Goal: Transaction & Acquisition: Obtain resource

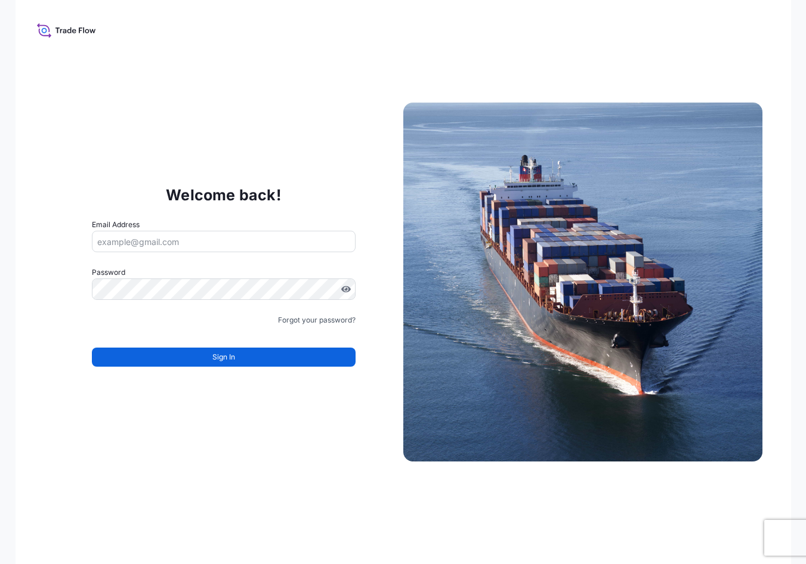
click at [542, 72] on div "Welcome back! Email Address Password Must include: Upper & lower case letters S…" at bounding box center [404, 282] width 776 height 564
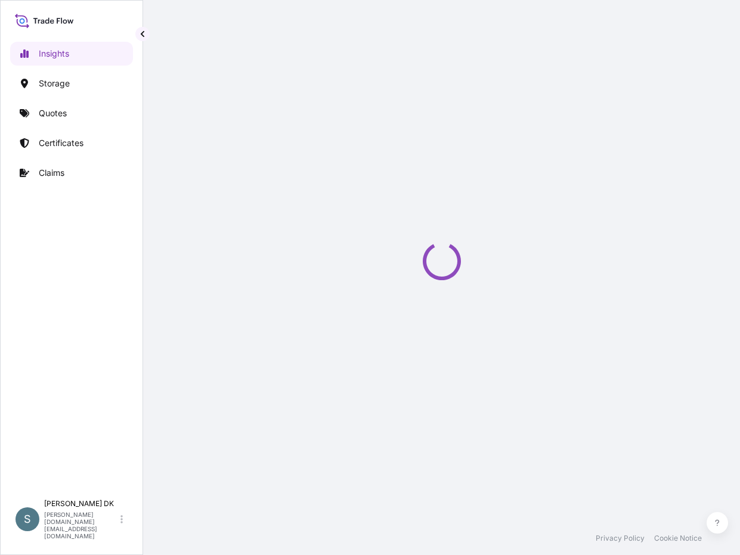
select select "2025"
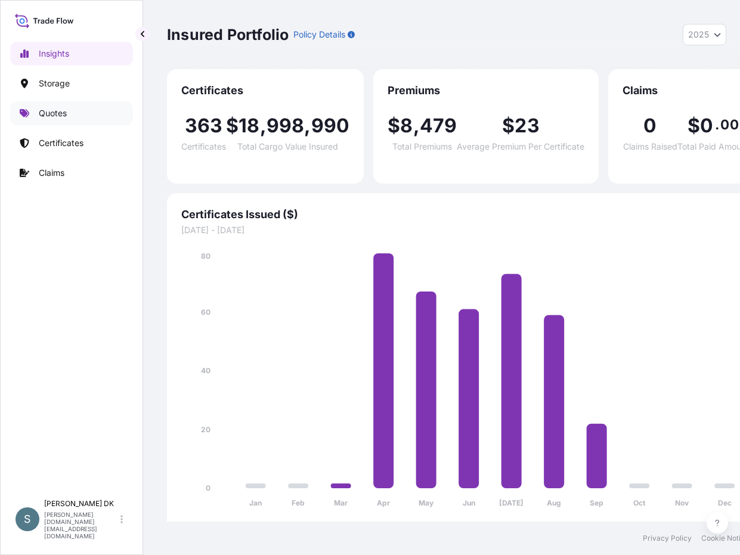
click at [48, 109] on p "Quotes" at bounding box center [53, 113] width 28 height 12
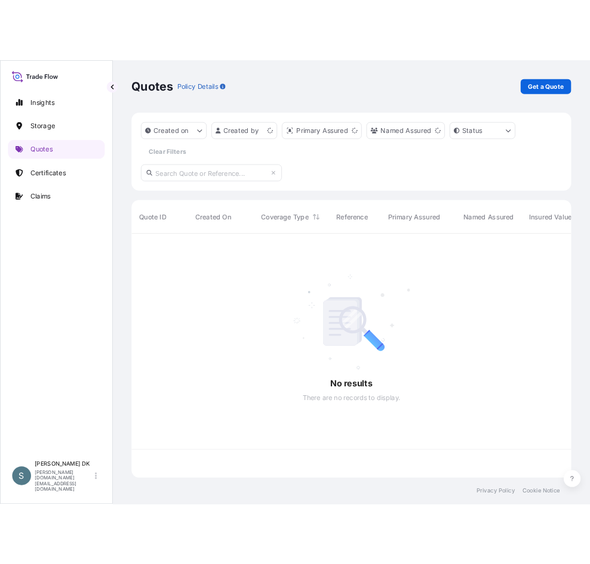
scroll to position [308, 550]
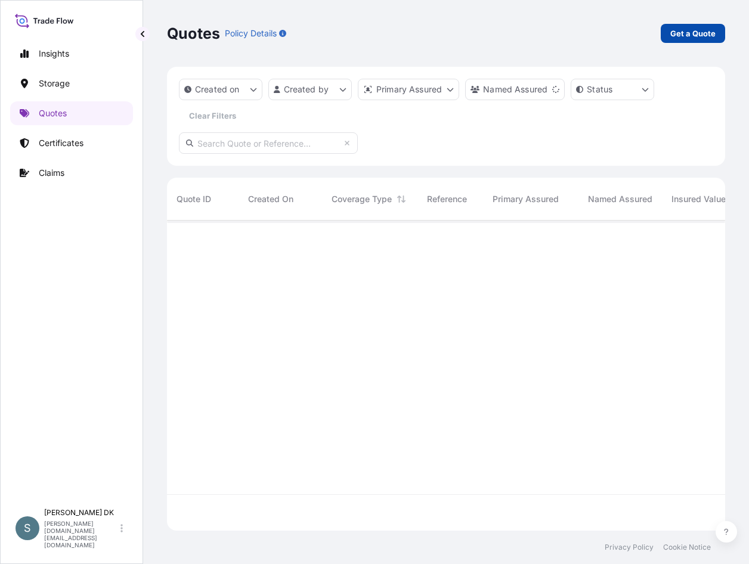
click at [686, 33] on p "Get a Quote" at bounding box center [693, 33] width 45 height 12
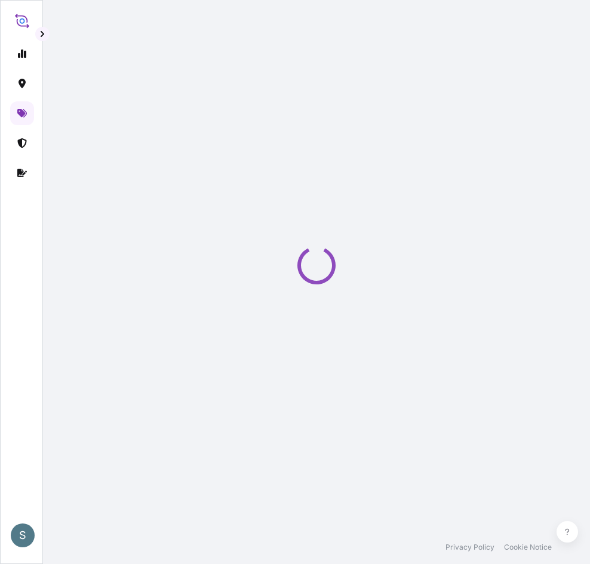
select select "Water"
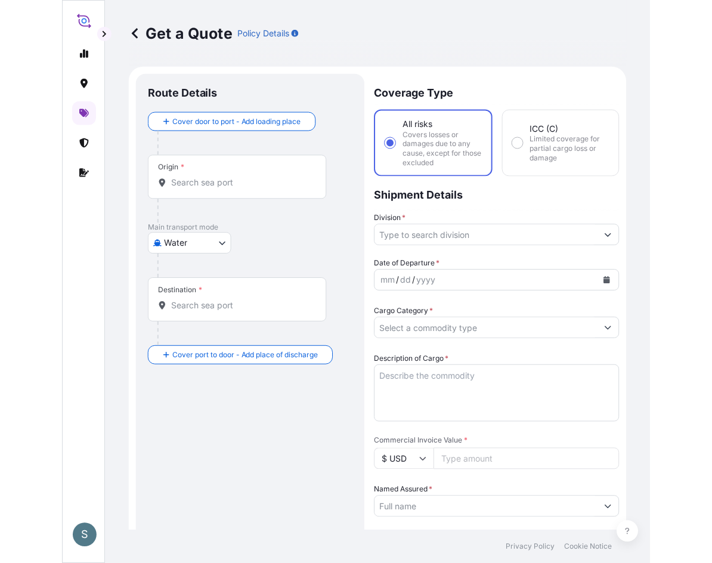
scroll to position [19, 0]
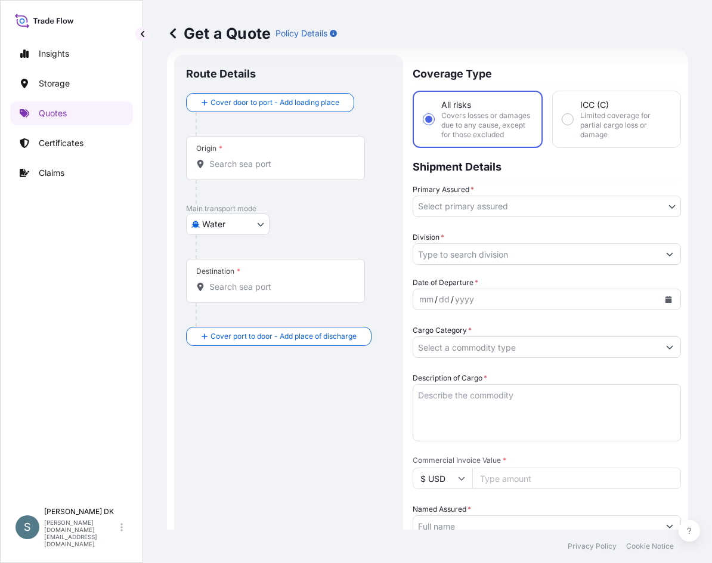
click at [326, 422] on div "Route Details Cover door to port - Add loading place Place of loading Road / [G…" at bounding box center [288, 491] width 205 height 848
click at [230, 157] on div "Origin *" at bounding box center [275, 158] width 179 height 44
click at [230, 158] on input "Origin *" at bounding box center [279, 164] width 141 height 12
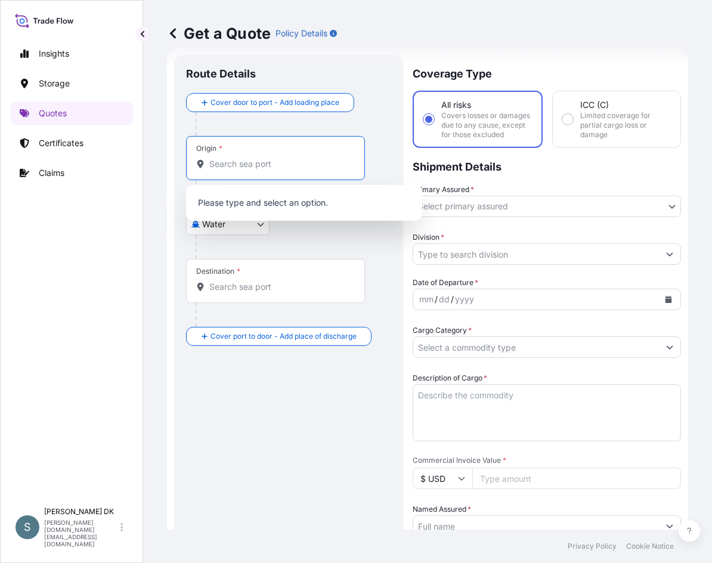
paste input "DKAAR"
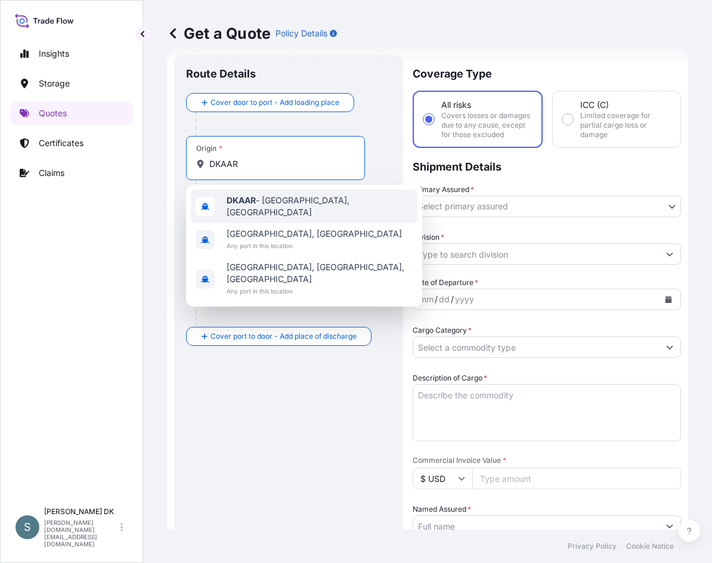
click at [292, 196] on div "DKAAR - [GEOGRAPHIC_DATA], [GEOGRAPHIC_DATA]" at bounding box center [304, 206] width 227 height 33
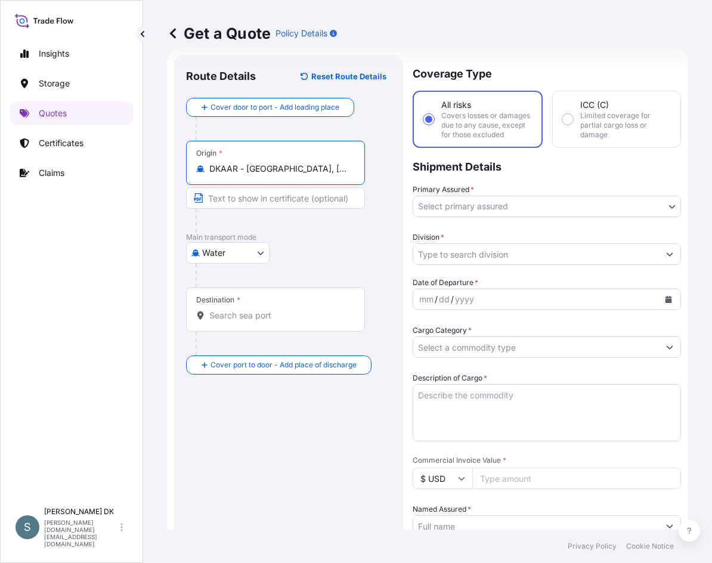
type input "DKAAR - [GEOGRAPHIC_DATA], [GEOGRAPHIC_DATA]"
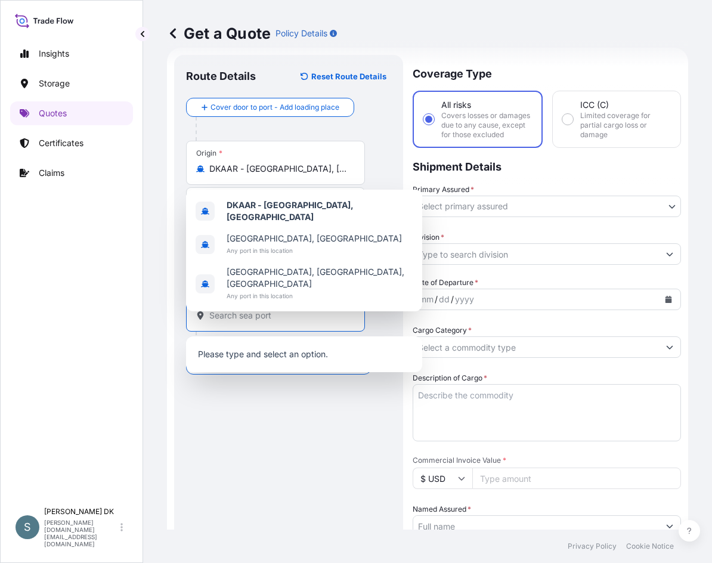
click at [239, 316] on input "Destination *" at bounding box center [279, 316] width 141 height 12
paste input "DKAAR"
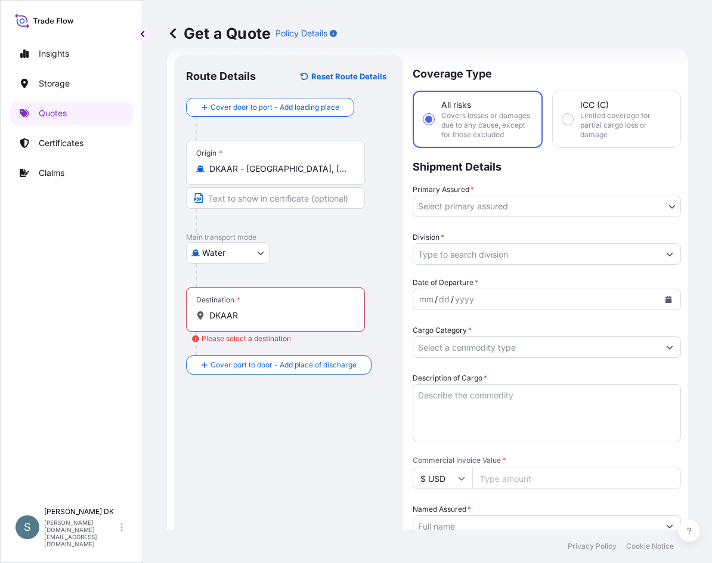
click at [218, 323] on div "Destination * DKAAR" at bounding box center [275, 310] width 179 height 44
click at [218, 322] on input "DKAAR" at bounding box center [279, 316] width 141 height 12
click at [218, 322] on div "Destination * DKAAR" at bounding box center [275, 310] width 179 height 44
click at [218, 322] on input "DKAAR" at bounding box center [279, 316] width 141 height 12
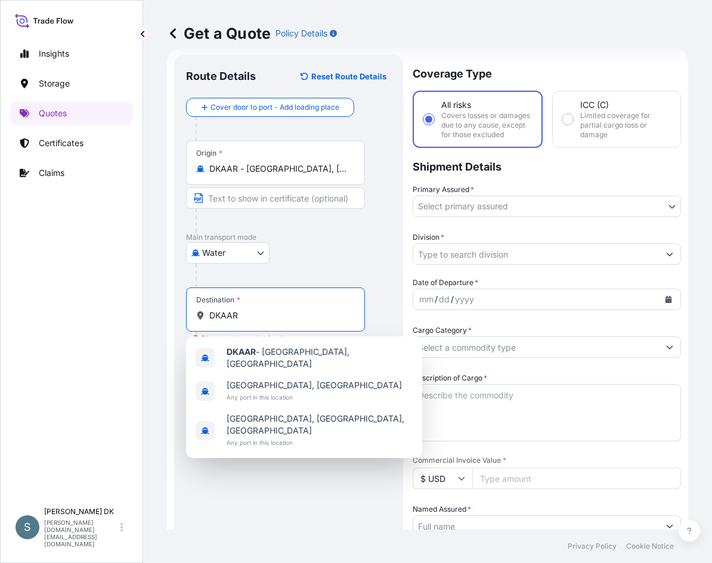
click at [223, 317] on input "DKAAR" at bounding box center [279, 316] width 141 height 12
paste input "WEIHAI"
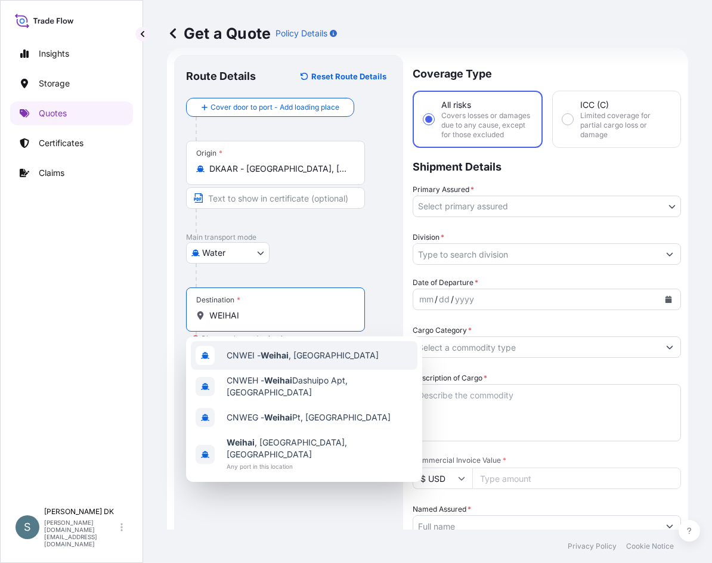
click at [310, 358] on span "CNWEI - [GEOGRAPHIC_DATA] , [GEOGRAPHIC_DATA]" at bounding box center [303, 356] width 152 height 12
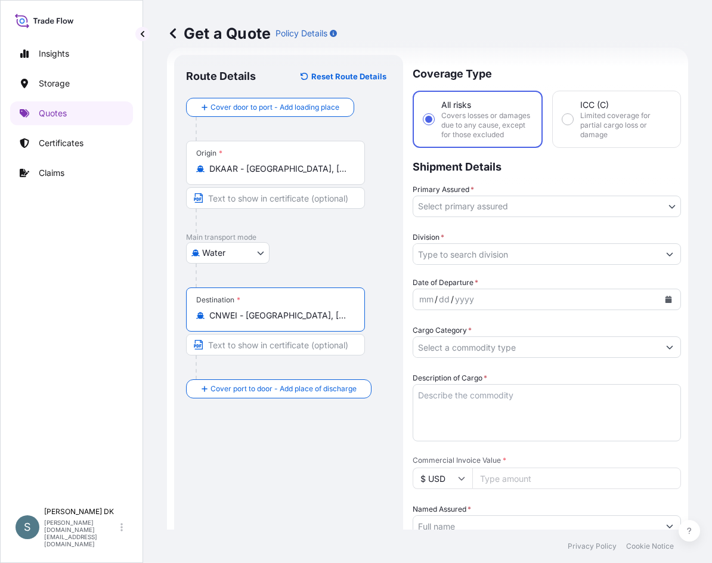
type input "CNWEI - [GEOGRAPHIC_DATA], [GEOGRAPHIC_DATA]"
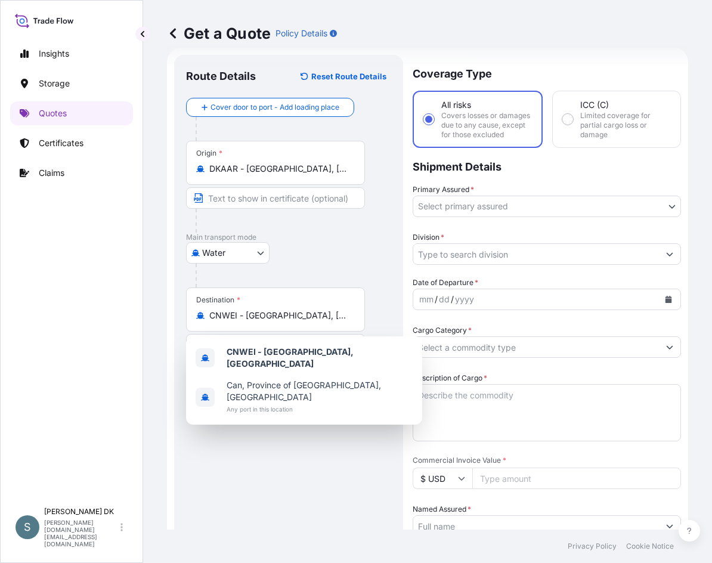
click at [338, 256] on div "Water Air Water Inland" at bounding box center [288, 252] width 205 height 21
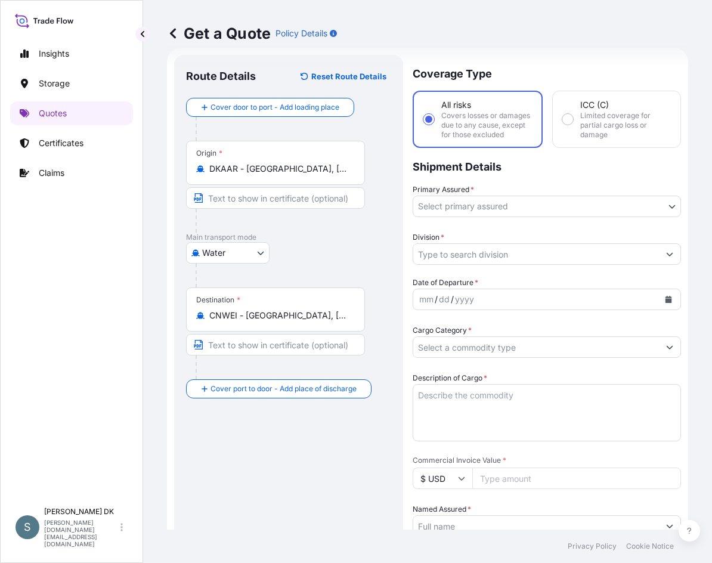
click at [281, 484] on div "Route Details Reset Route Details Cover door to port - Add loading place Place …" at bounding box center [288, 491] width 205 height 848
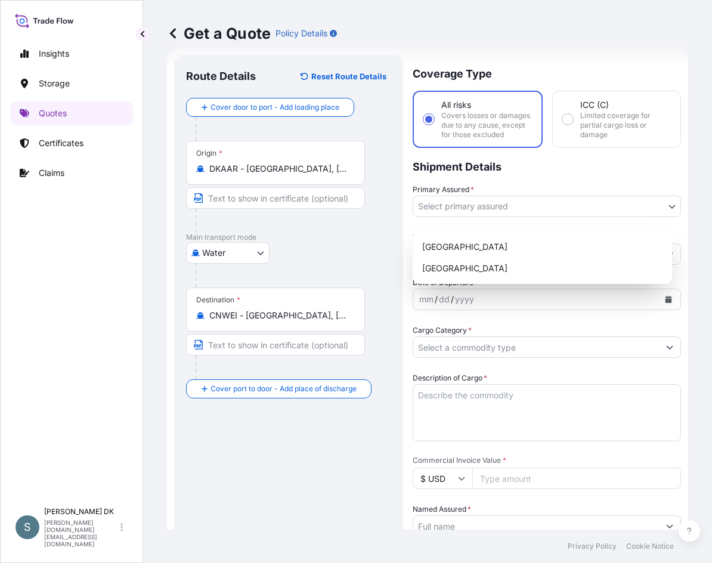
click at [457, 212] on body "Insights Storage Quotes Certificates Claims S [PERSON_NAME] DK [DOMAIN_NAME][EM…" at bounding box center [356, 281] width 712 height 563
click at [520, 239] on div "[GEOGRAPHIC_DATA]" at bounding box center [543, 246] width 250 height 21
select select "31589"
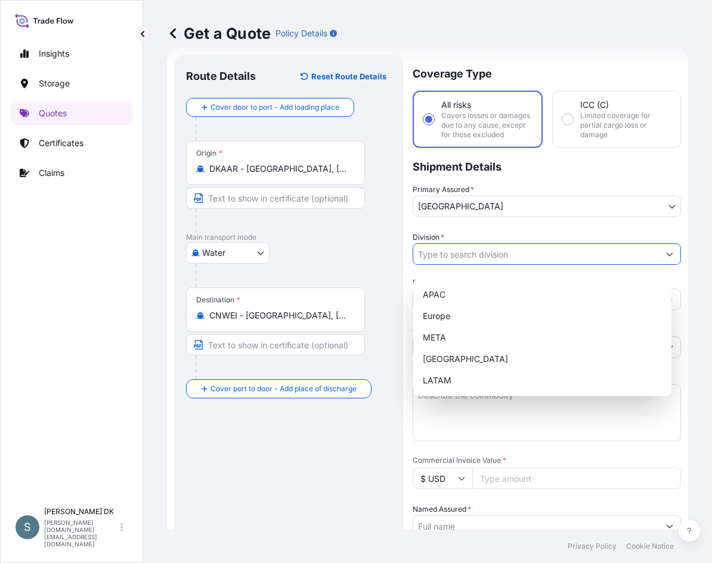
click at [514, 264] on input "Division *" at bounding box center [536, 253] width 246 height 21
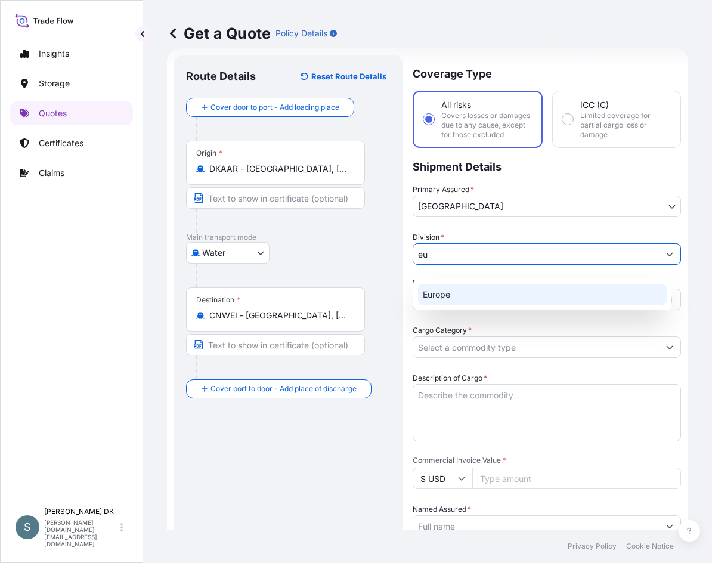
click at [495, 299] on div "Europe" at bounding box center [542, 294] width 249 height 21
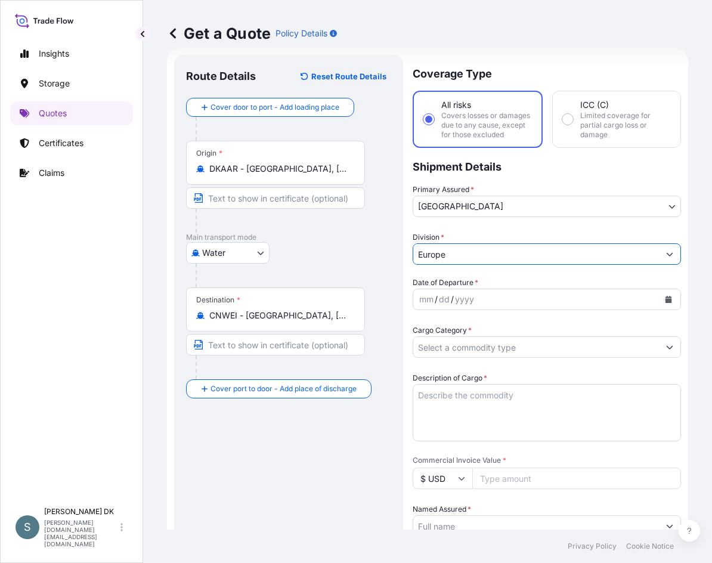
type input "Europe"
click at [666, 303] on icon "Calendar" at bounding box center [669, 299] width 7 height 7
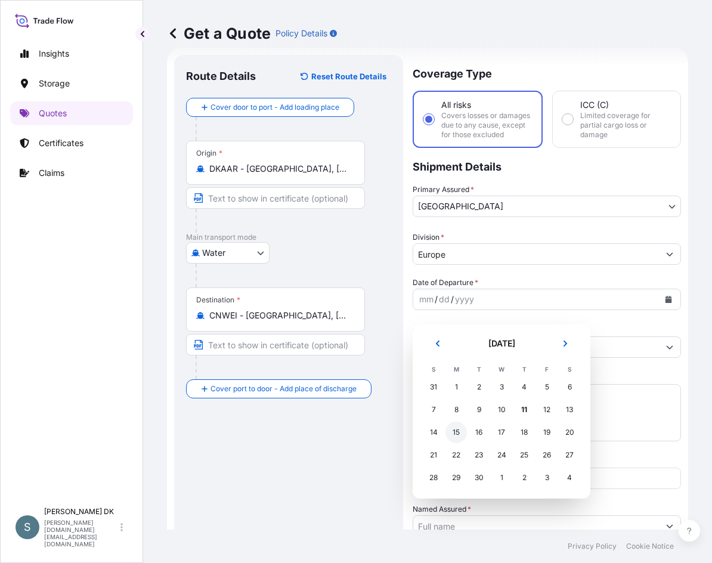
click at [461, 436] on div "15" at bounding box center [456, 432] width 21 height 21
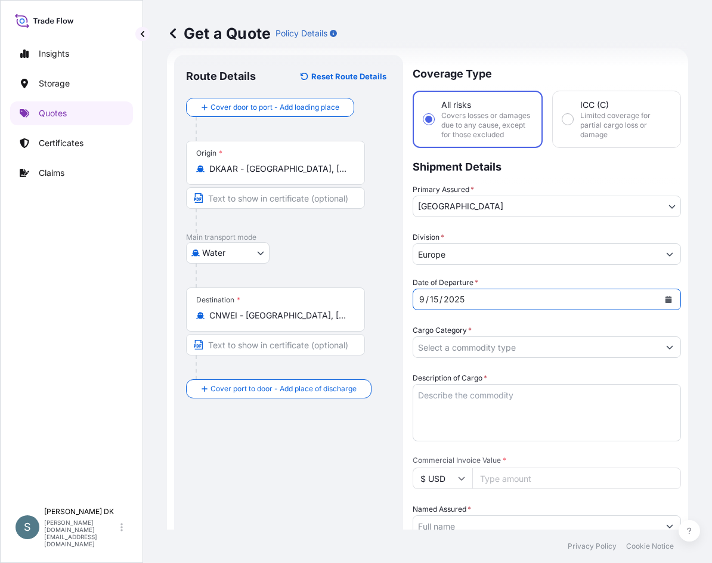
click at [360, 462] on div "Route Details Reset Route Details Cover door to port - Add loading place Place …" at bounding box center [288, 491] width 205 height 848
click at [539, 357] on input "Cargo Category *" at bounding box center [536, 347] width 246 height 21
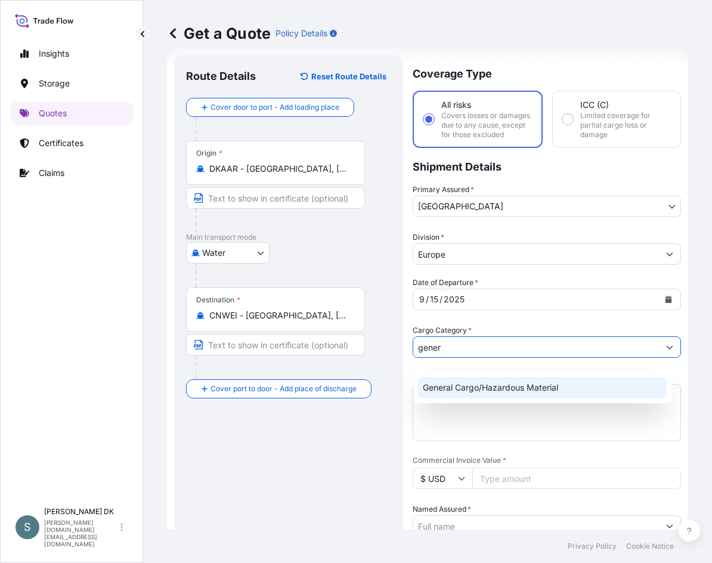
click at [480, 384] on div "General Cargo/Hazardous Material" at bounding box center [542, 387] width 249 height 21
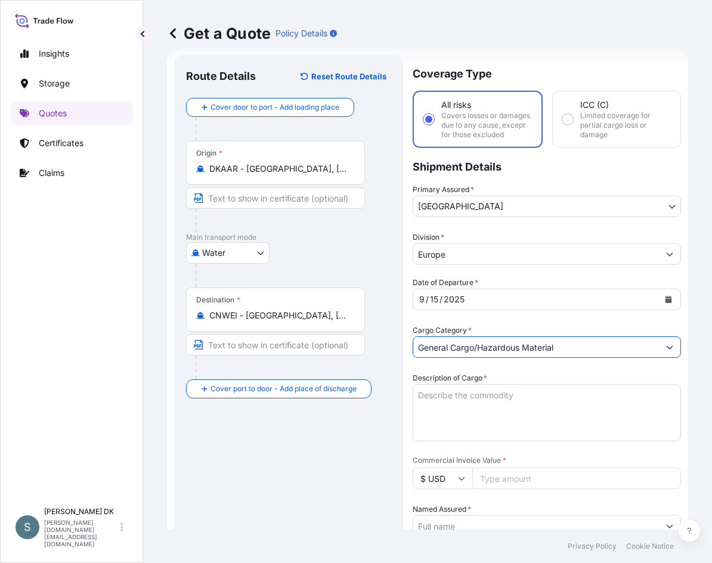
type input "General Cargo/Hazardous Material"
click at [488, 408] on textarea "Description of Cargo *" at bounding box center [547, 412] width 269 height 57
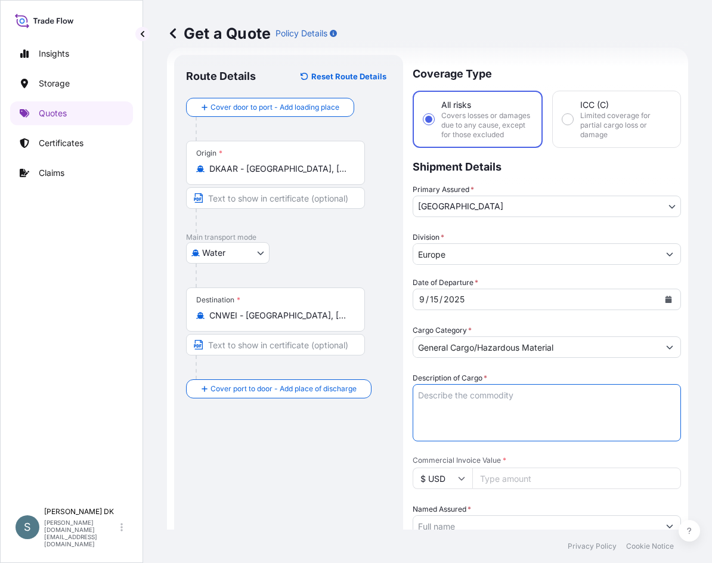
click at [449, 402] on textarea "Description of Cargo *" at bounding box center [547, 412] width 269 height 57
paste textarea "SANAL P®+ CHINA, [MEDICAL_DATA], PHARMACEUTICAL QUALITY,"
click at [419, 414] on textarea "SANAL P®+ CHINA, [MEDICAL_DATA], PHARMACEUTICAL QUALITY," at bounding box center [547, 412] width 269 height 57
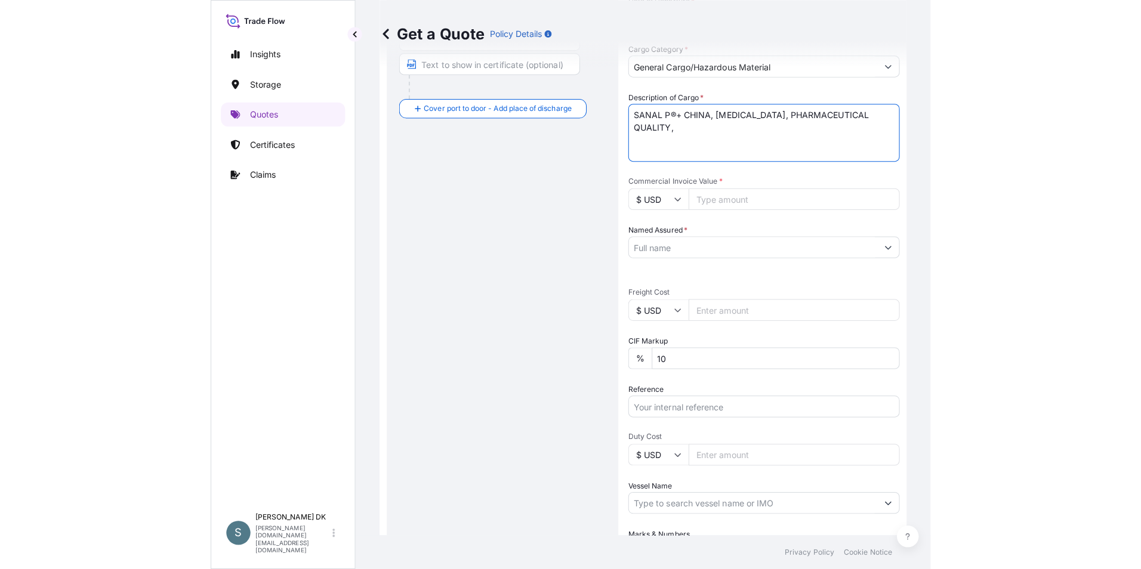
scroll to position [317, 0]
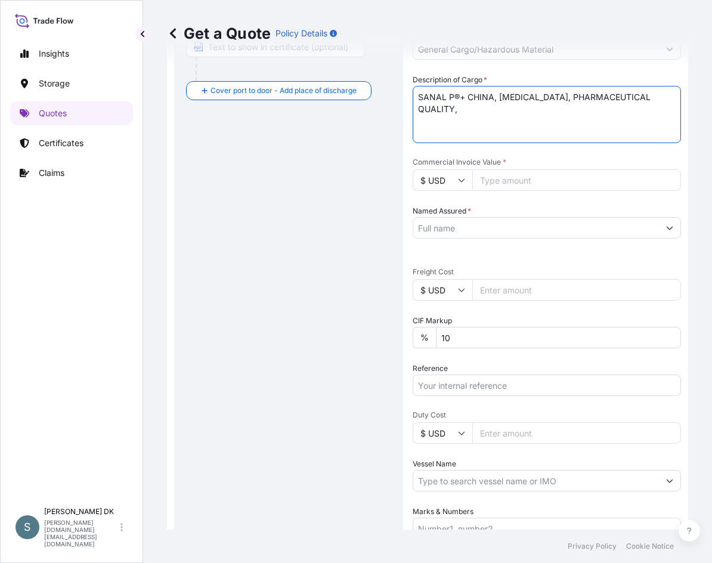
type textarea "SANAL P®+ CHINA, [MEDICAL_DATA], PHARMACEUTICAL QUALITY,"
click at [440, 295] on input "$ USD" at bounding box center [443, 289] width 60 height 21
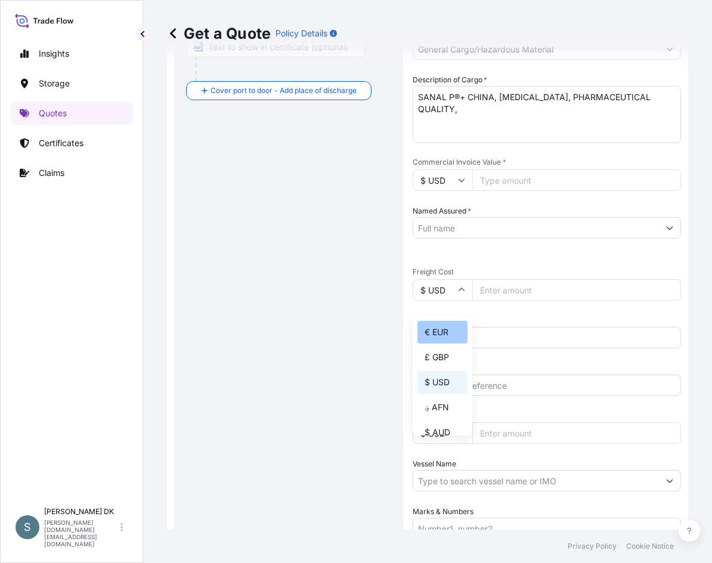
click at [446, 328] on div "€ EUR" at bounding box center [443, 332] width 50 height 23
type input "€ EUR"
click at [497, 184] on input "Commercial Invoice Value *" at bounding box center [577, 179] width 209 height 21
paste input "68.60000"
drag, startPoint x: 527, startPoint y: 190, endPoint x: 462, endPoint y: 175, distance: 67.4
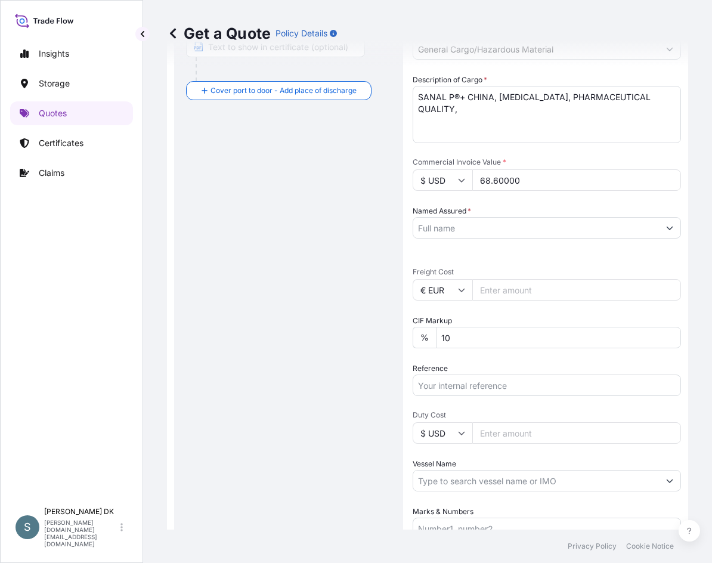
click at [462, 175] on div "Commercial Invoice Value * $ USD 68.60000" at bounding box center [547, 174] width 269 height 33
type input "68600.00"
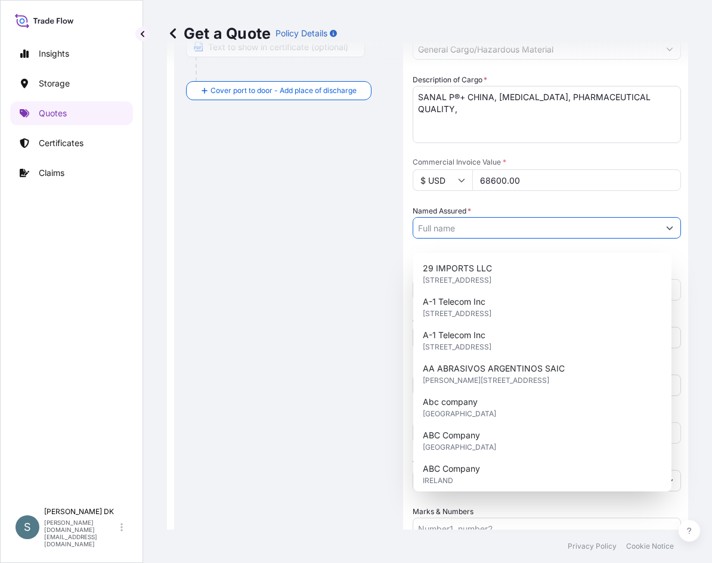
click at [557, 239] on input "Named Assured *" at bounding box center [536, 227] width 246 height 21
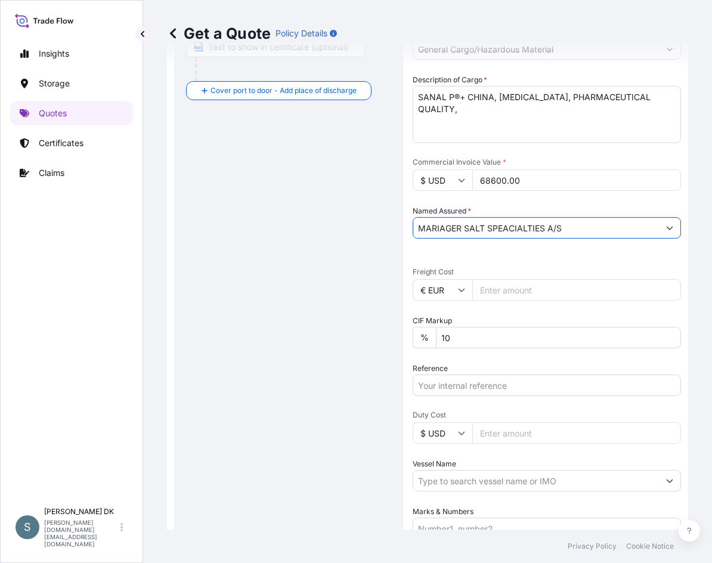
type input "MARIAGER SALT SPEACIALTIES A/S"
click at [329, 358] on div "Route Details Reset Route Details Cover door to port - Add loading place Place …" at bounding box center [288, 192] width 205 height 848
click at [306, 206] on div "Route Details Reset Route Details Cover door to port - Add loading place Place …" at bounding box center [288, 192] width 205 height 848
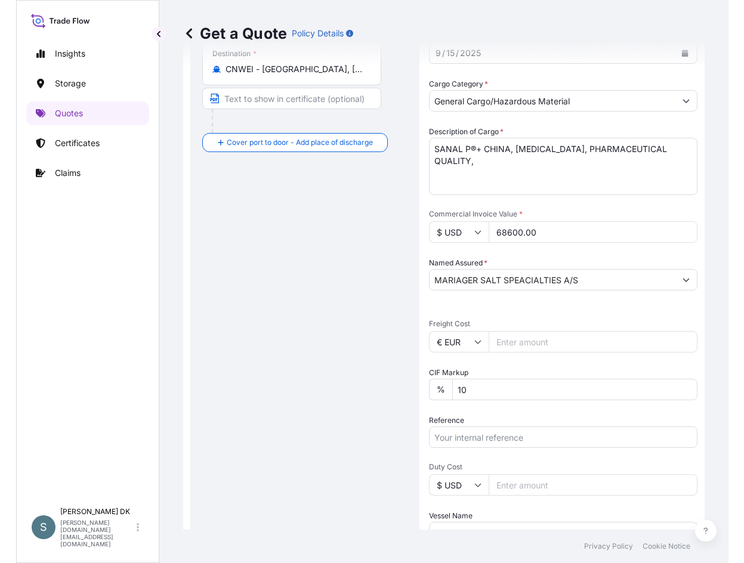
scroll to position [198, 0]
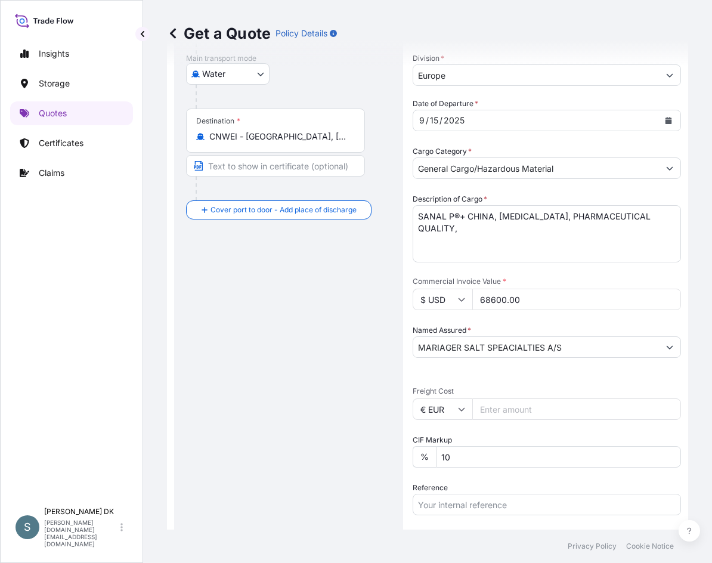
click at [472, 239] on textarea "SANAL P®+ CHINA, [MEDICAL_DATA], PHARMACEUTICAL QUALITY," at bounding box center [547, 233] width 269 height 57
type textarea "SANAL P®+ CHINA, [MEDICAL_DATA], PHARMACEUTICAL QUALITY"
click at [345, 314] on div "Route Details Reset Route Details Cover door to port - Add loading place Place …" at bounding box center [288, 312] width 205 height 848
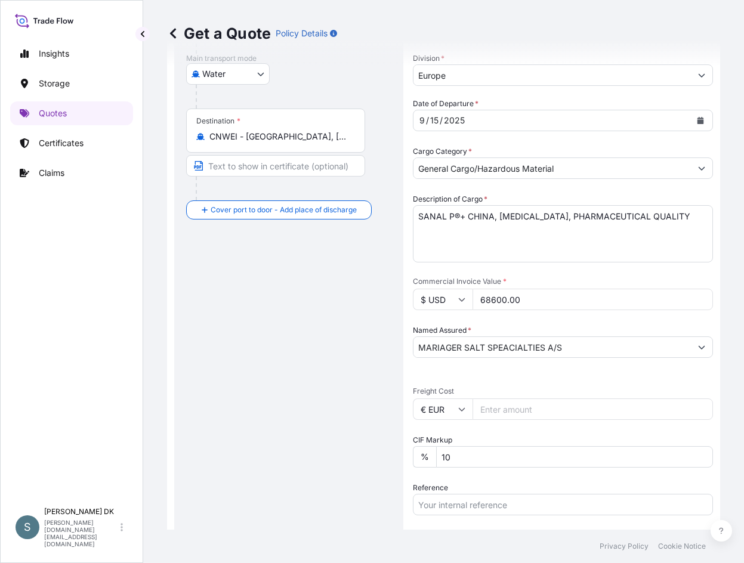
click at [508, 414] on input "Freight Cost" at bounding box center [593, 409] width 240 height 21
paste input "9554.14"
type input "9554.14"
click at [480, 506] on input "Reference" at bounding box center [563, 504] width 300 height 21
click at [472, 507] on input "Reference" at bounding box center [563, 504] width 300 height 21
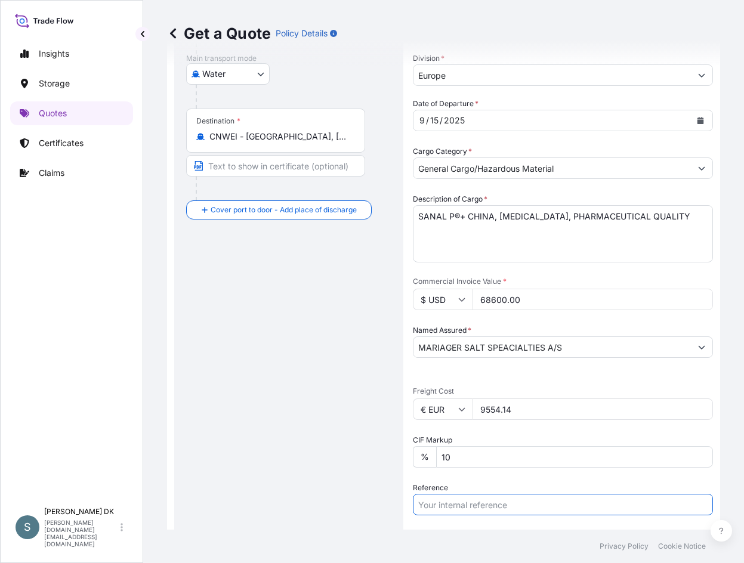
paste input "DK1001020319 2598971"
click at [480, 499] on input "DK1001020319 2598971" at bounding box center [563, 504] width 300 height 21
click at [486, 505] on input "DK1001020319 2598971" at bounding box center [563, 504] width 300 height 21
click at [481, 504] on input "DK1001020319 2598971" at bounding box center [563, 504] width 300 height 21
click at [483, 507] on input "DK1001020319 2598971" at bounding box center [563, 504] width 300 height 21
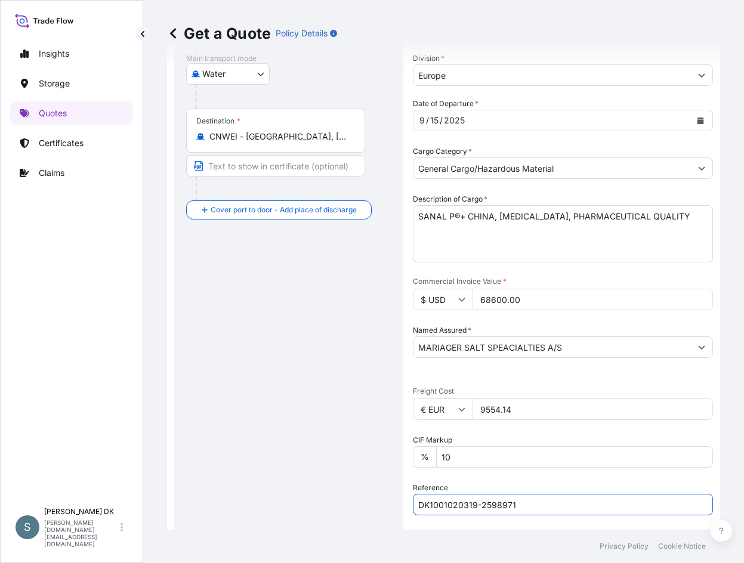
type input "DK1001020319-2598971"
click at [132, 291] on div "Insights Storage Quotes Certificates Claims" at bounding box center [71, 266] width 123 height 471
click at [113, 254] on div "Insights Storage Quotes Certificates Claims" at bounding box center [71, 266] width 123 height 471
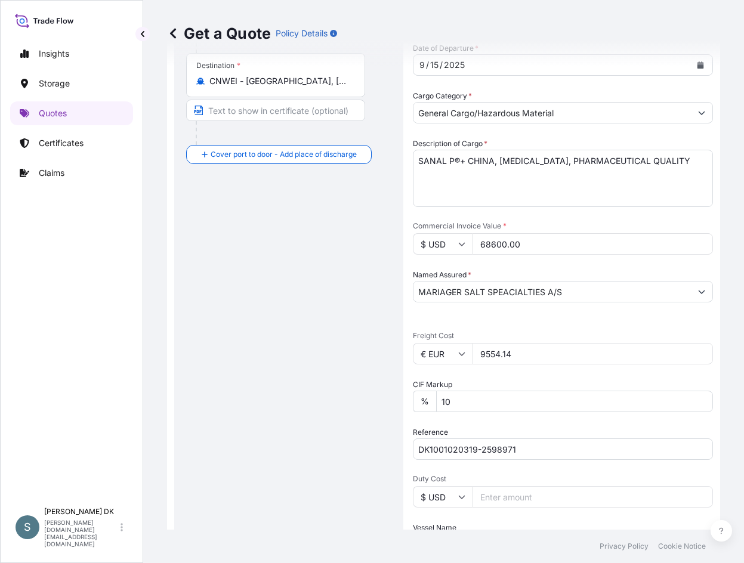
scroll to position [377, 0]
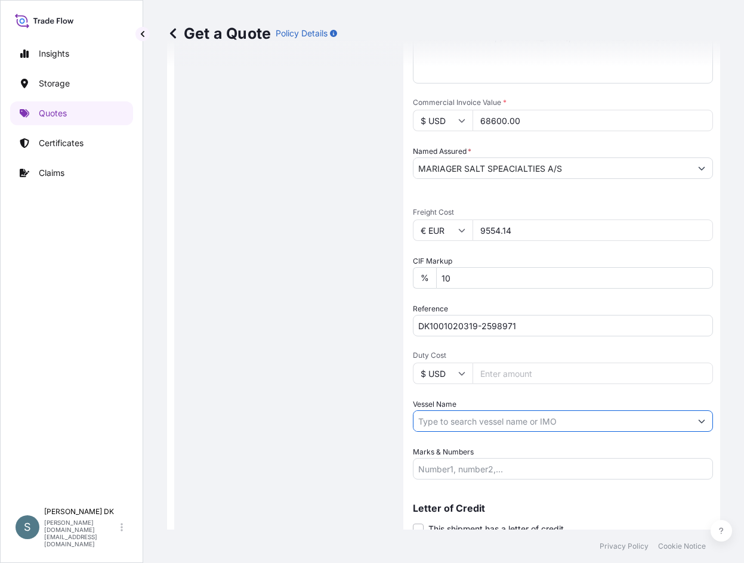
drag, startPoint x: 454, startPoint y: 420, endPoint x: 458, endPoint y: 415, distance: 6.5
click at [455, 419] on input "Vessel Name" at bounding box center [551, 421] width 277 height 21
click at [505, 424] on input "Vessel Name" at bounding box center [551, 421] width 277 height 21
paste input "UFS TBN 18"
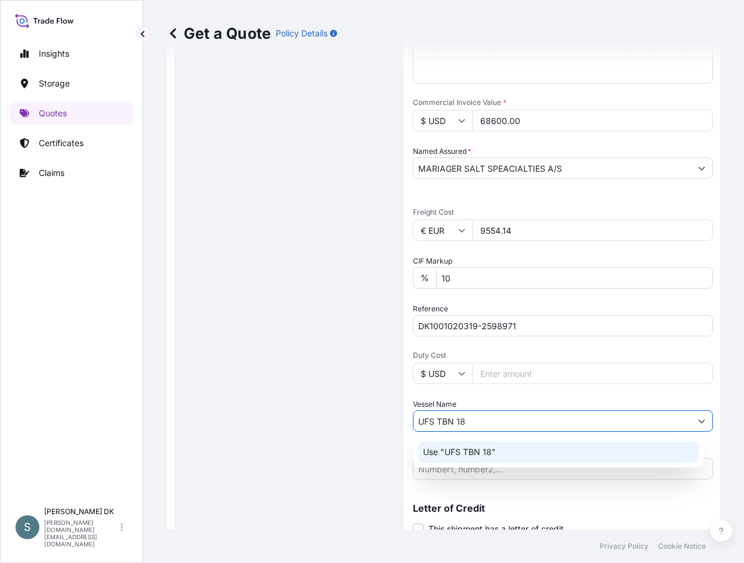
click at [482, 452] on p "Use "UFS TBN 18"" at bounding box center [459, 452] width 73 height 12
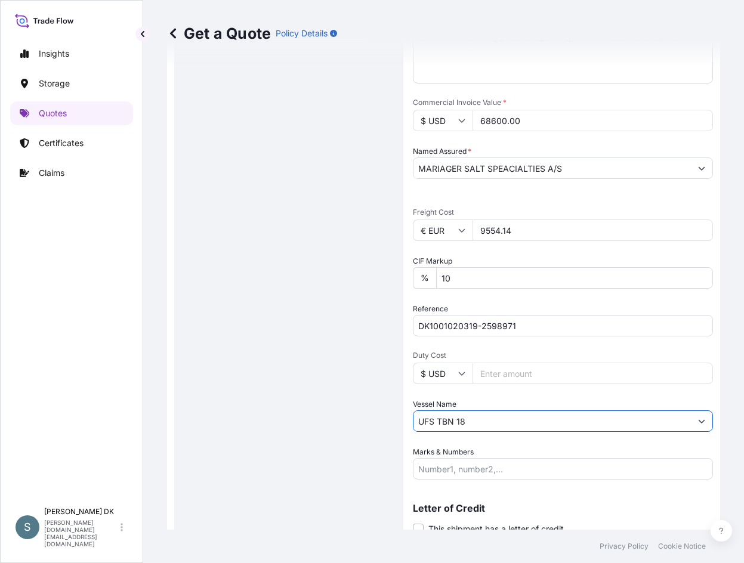
type input "UFS TBN 18"
click at [345, 477] on div "Route Details Reset Route Details Cover door to port - Add loading place Place …" at bounding box center [288, 133] width 205 height 848
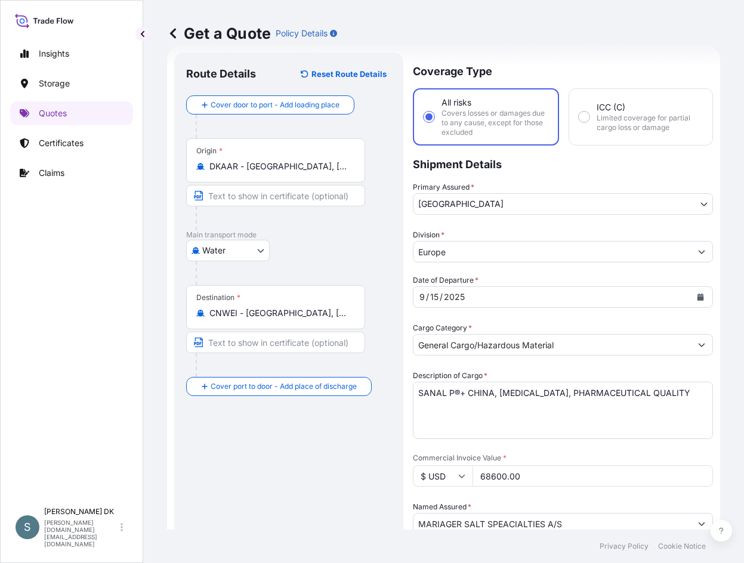
scroll to position [5, 0]
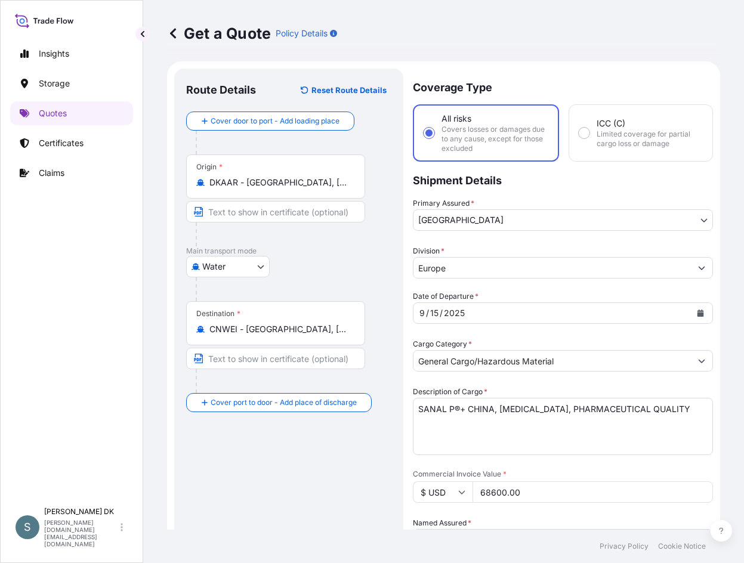
click at [370, 455] on div "Route Details Reset Route Details Cover door to port - Add loading place Place …" at bounding box center [288, 505] width 205 height 848
click at [332, 476] on div "Route Details Reset Route Details Cover door to port - Add loading place Place …" at bounding box center [288, 505] width 205 height 848
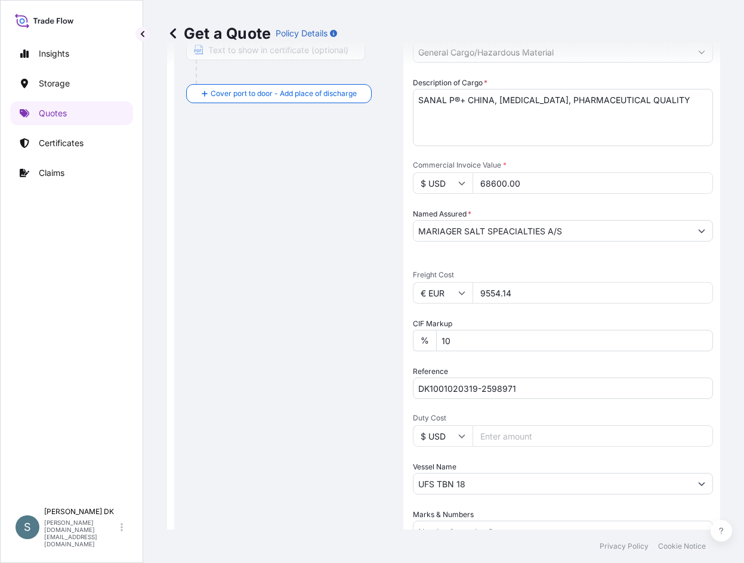
scroll to position [423, 0]
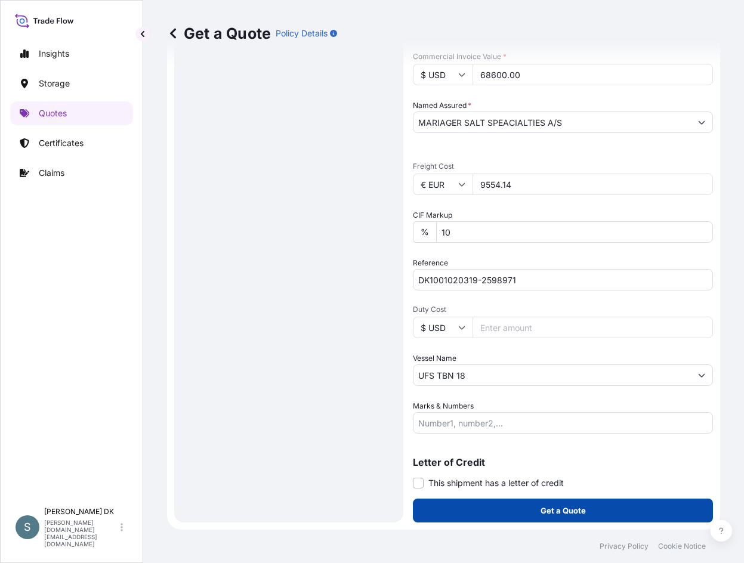
click at [499, 510] on button "Get a Quote" at bounding box center [563, 511] width 300 height 24
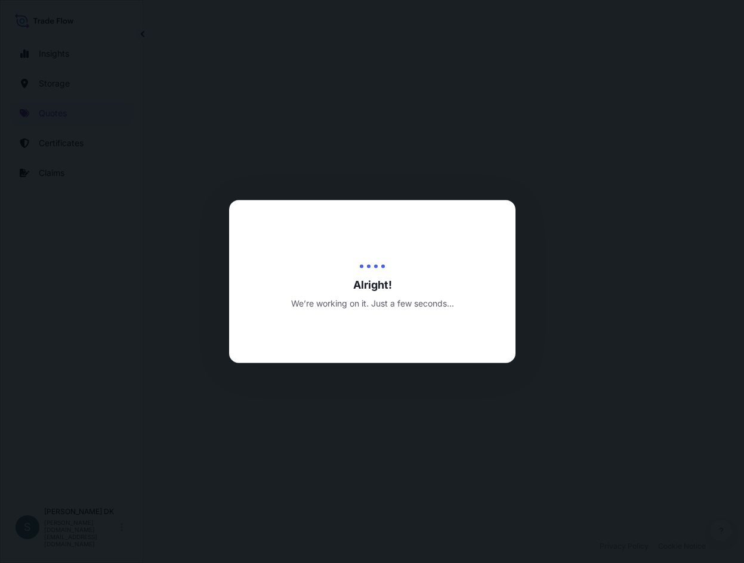
select select "Water"
select select "31589"
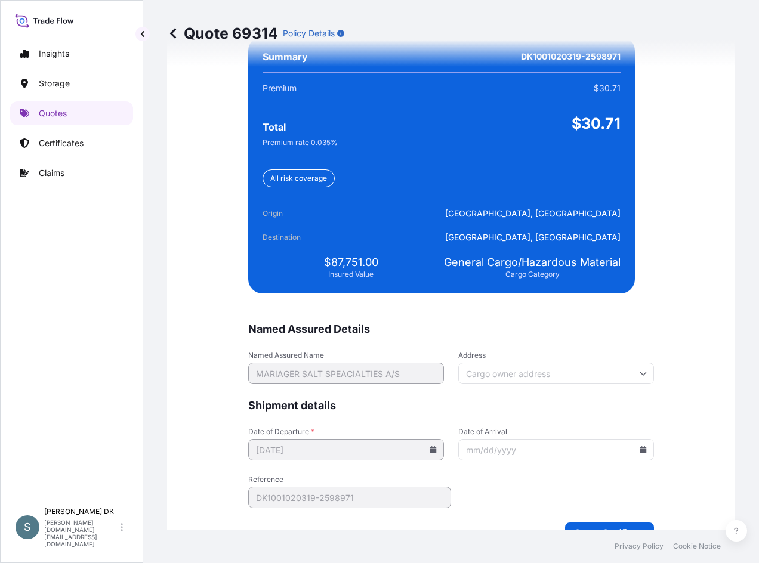
scroll to position [2875, 0]
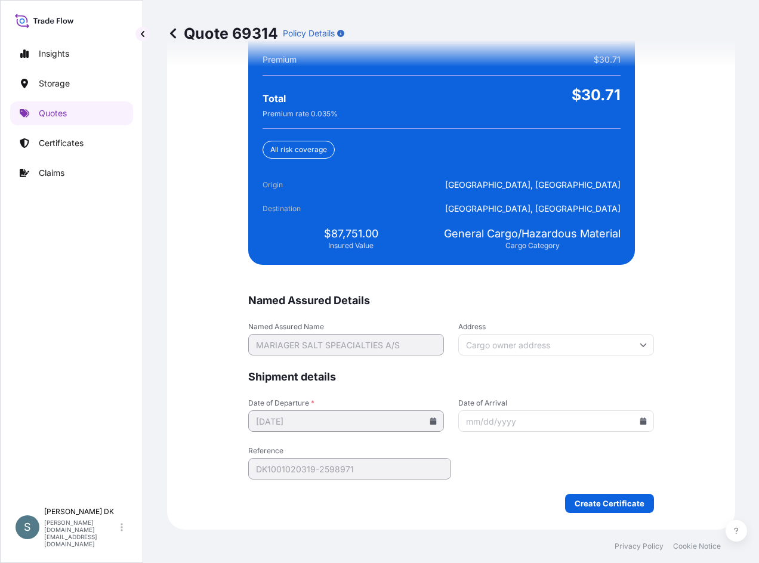
click at [640, 422] on icon at bounding box center [643, 421] width 7 height 7
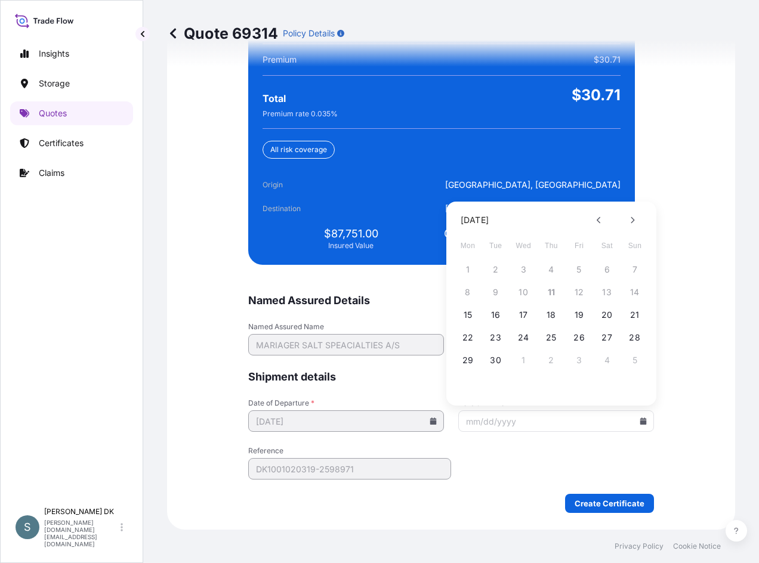
click at [622, 218] on div at bounding box center [616, 220] width 14 height 19
click at [632, 221] on icon at bounding box center [632, 220] width 5 height 7
click at [469, 335] on button "17" at bounding box center [467, 337] width 19 height 19
type input "[DATE]"
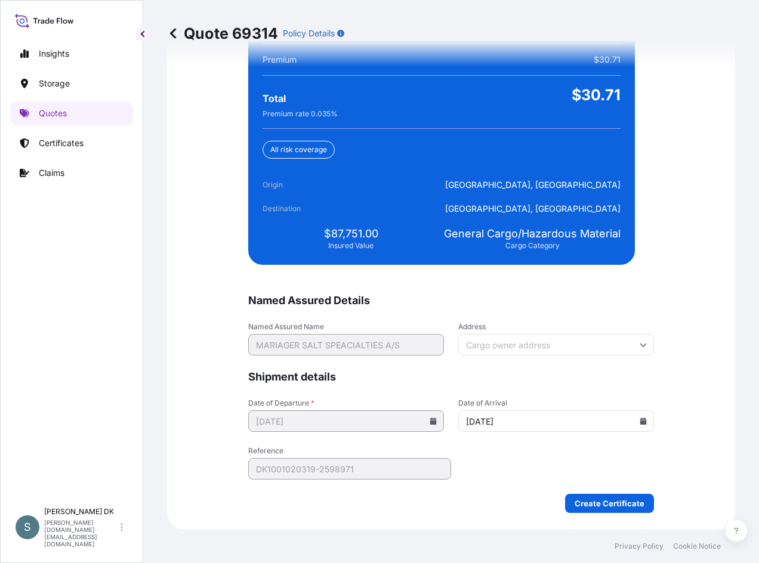
click at [432, 497] on div "Create Certificate" at bounding box center [451, 503] width 406 height 19
click at [199, 332] on div "We just need a few more details before we issue the certificate Named Assured D…" at bounding box center [451, 236] width 568 height 587
drag, startPoint x: 326, startPoint y: 234, endPoint x: 379, endPoint y: 232, distance: 53.8
click at [379, 232] on div "$87,751.00 Insured Value" at bounding box center [351, 239] width 177 height 24
copy span "87,751.00"
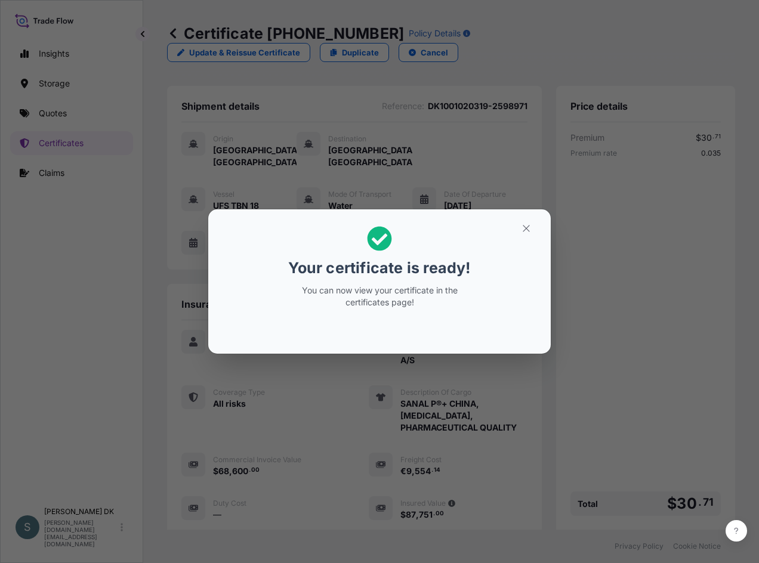
click at [107, 366] on div "Your certificate is ready! You can now view your certificate in the certificate…" at bounding box center [379, 281] width 759 height 563
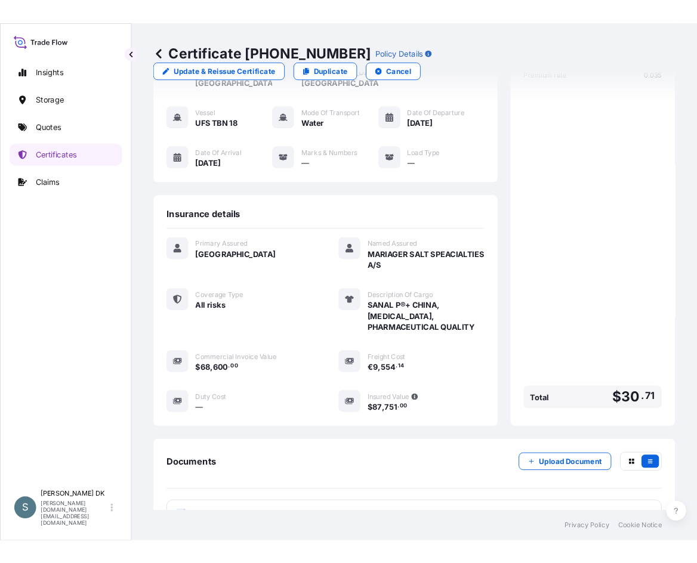
scroll to position [175, 0]
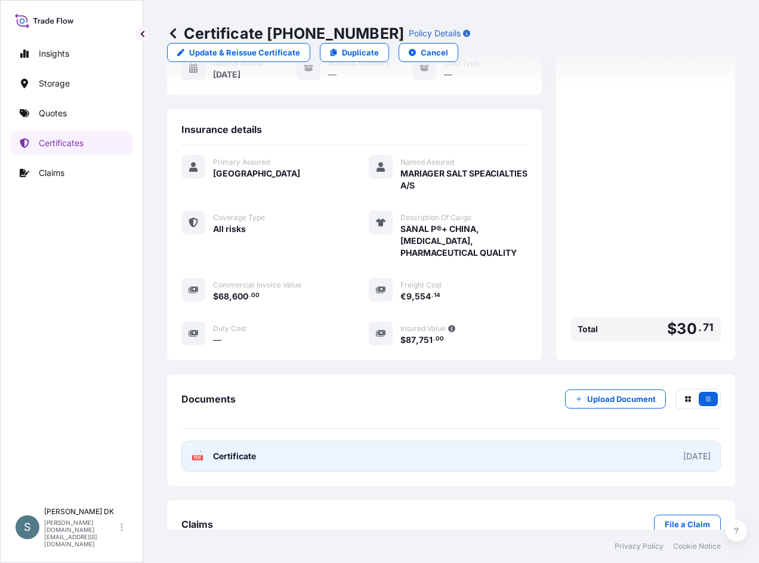
click at [298, 441] on link "PDF Certificate [DATE]" at bounding box center [450, 456] width 539 height 31
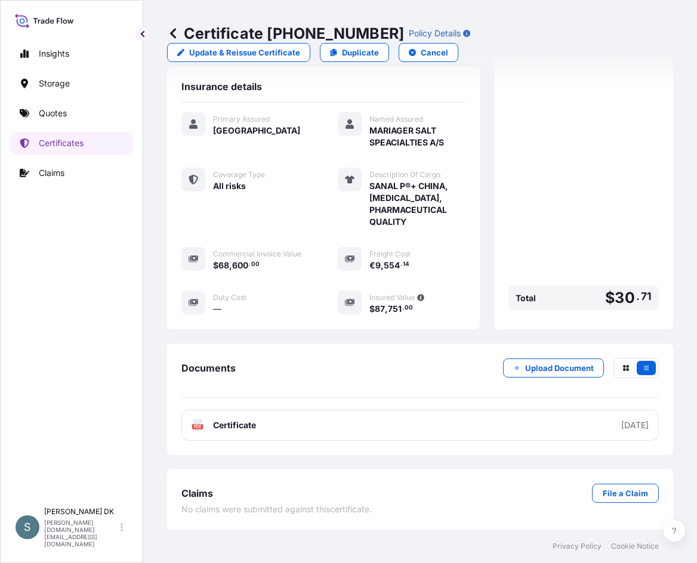
scroll to position [237, 0]
